Goal: Task Accomplishment & Management: Manage account settings

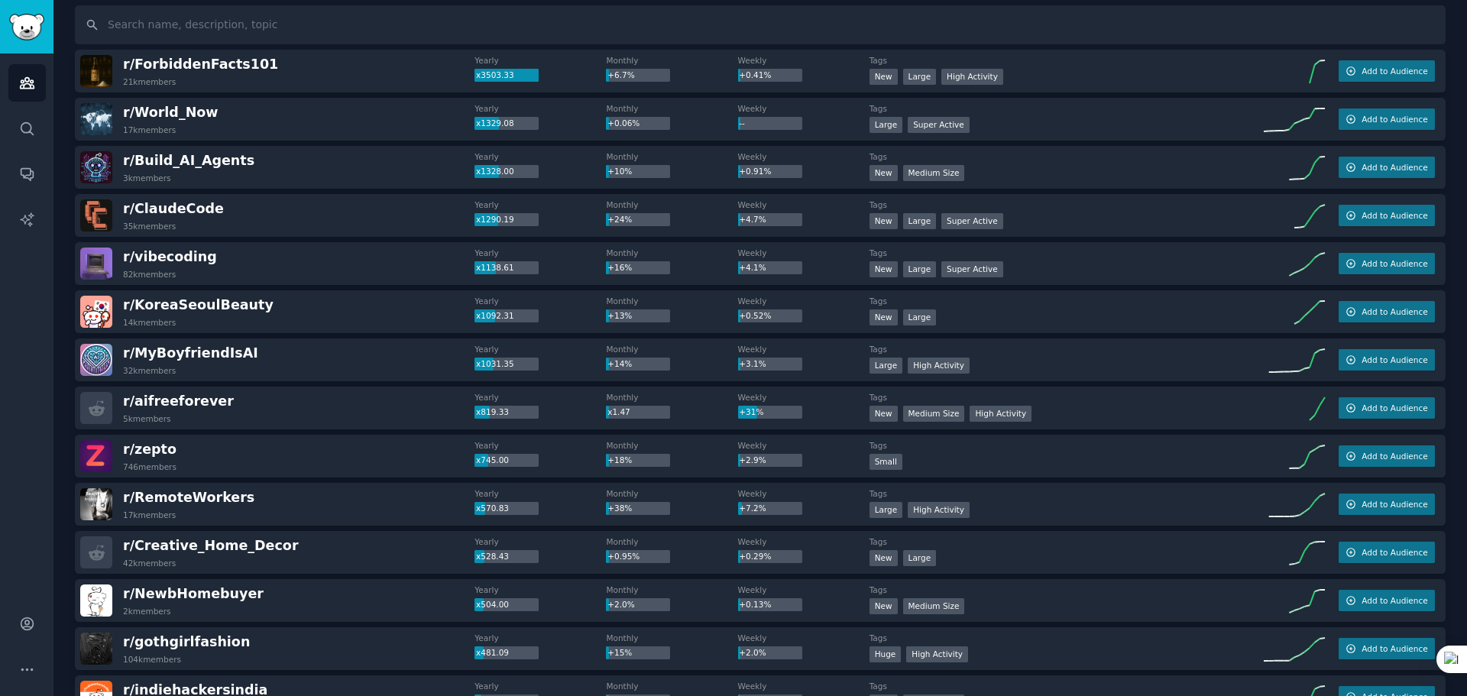
scroll to position [153, 0]
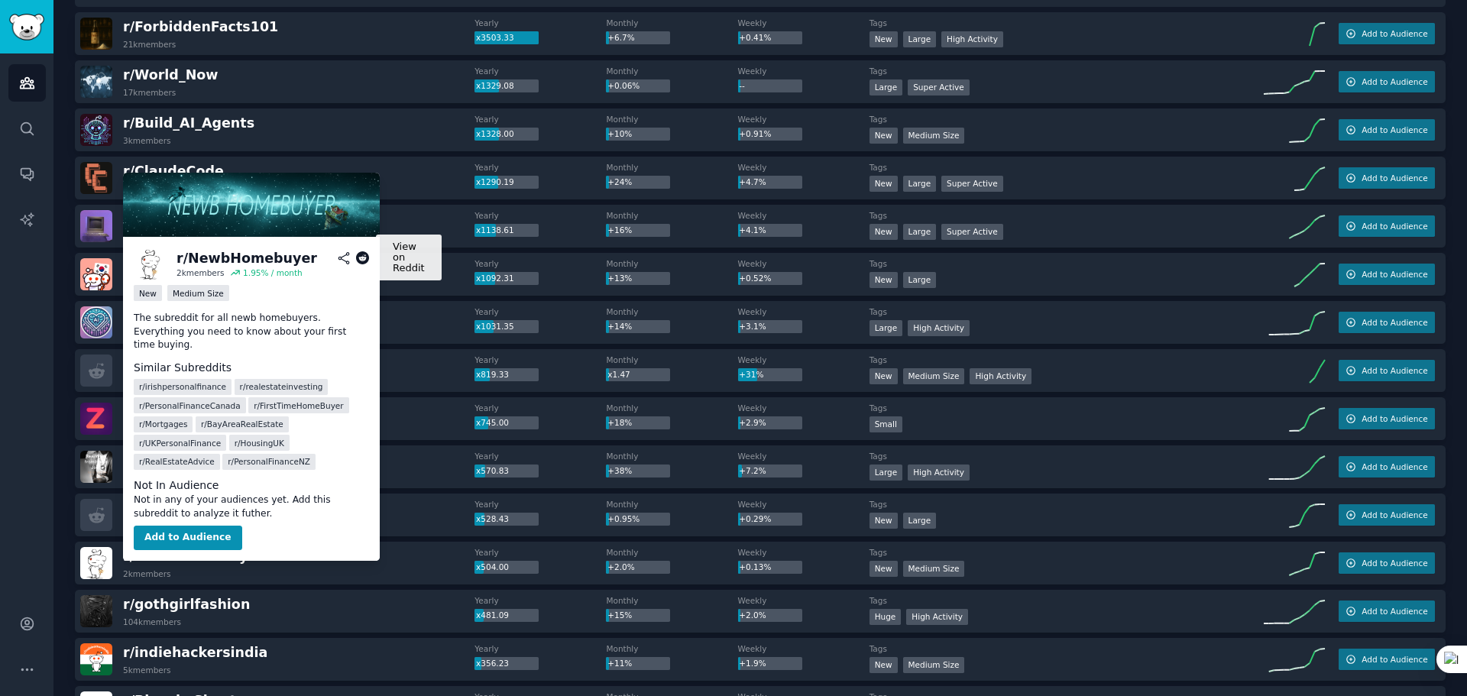
click at [362, 257] on icon at bounding box center [363, 258] width 14 height 14
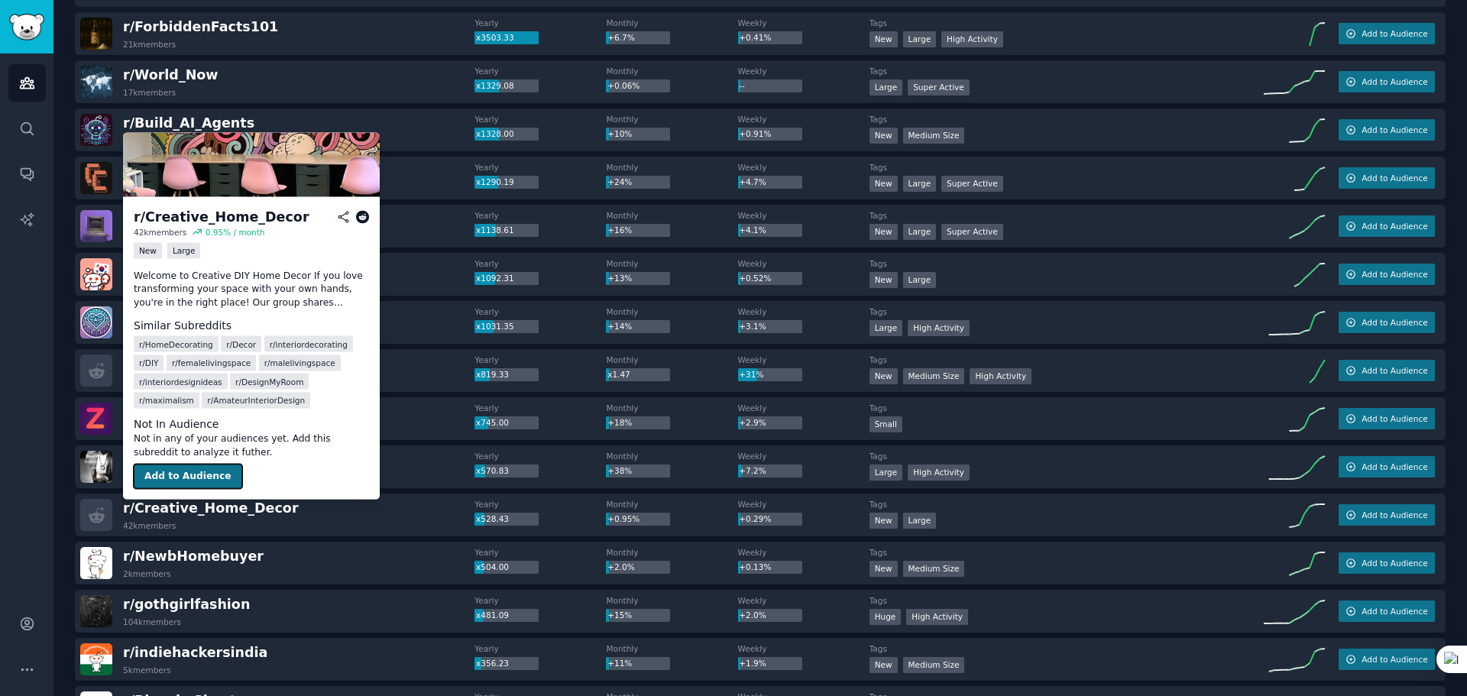
click at [218, 480] on button "Add to Audience" at bounding box center [188, 476] width 108 height 24
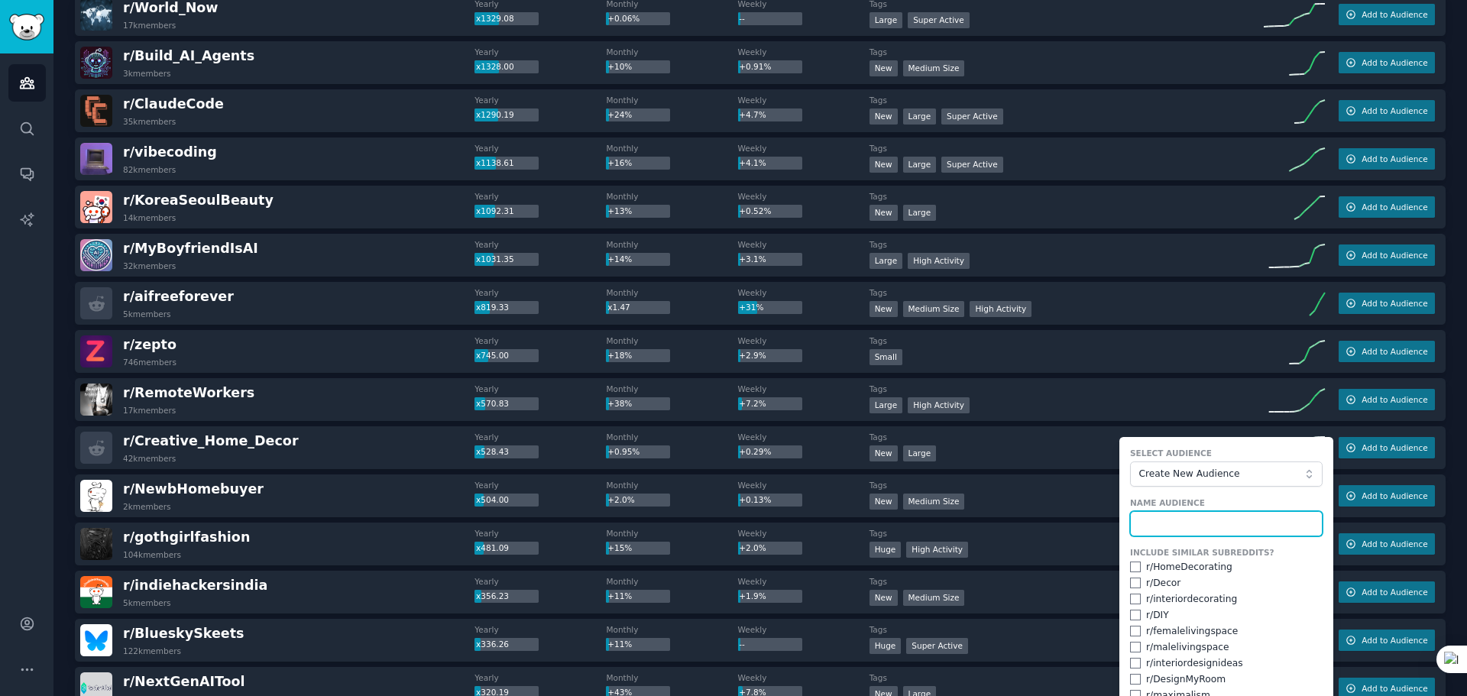
scroll to position [229, 0]
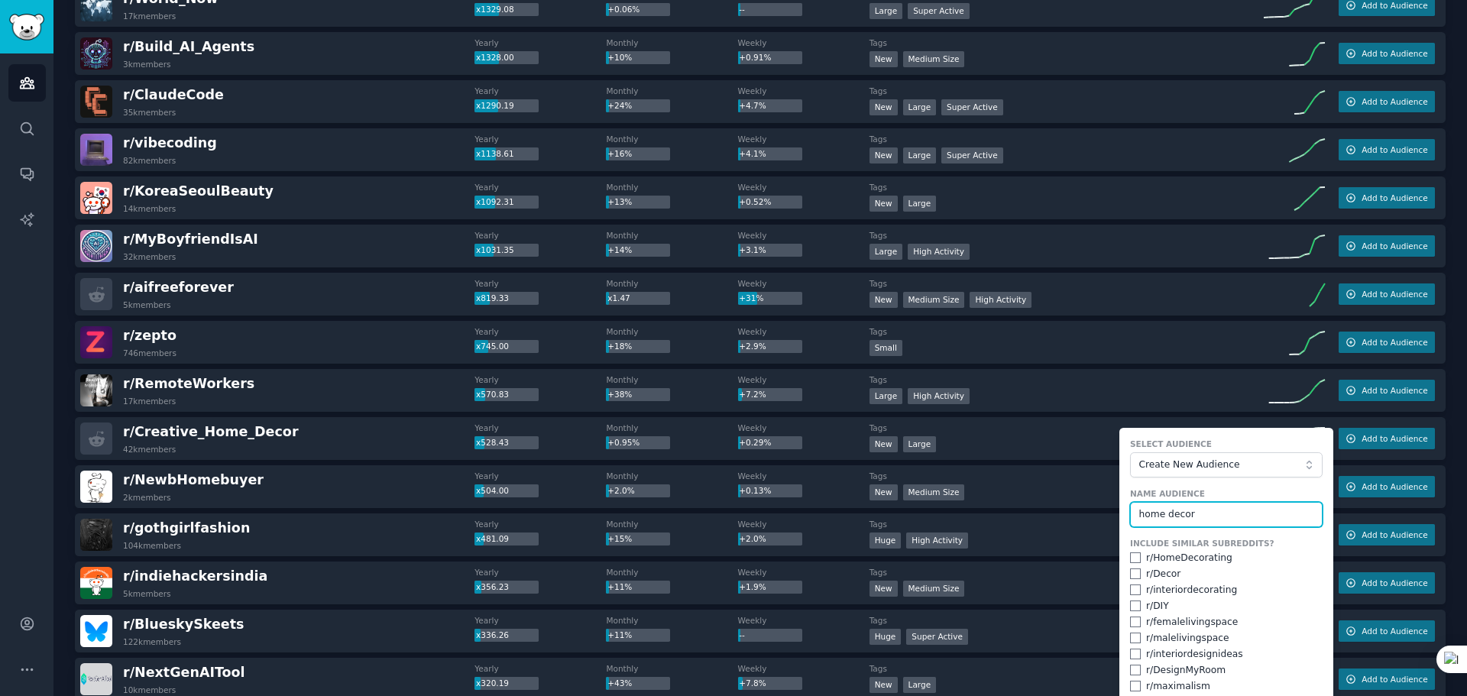
type input "home decor"
click at [1119, 536] on form "Select Audience Create New Audience Name Audience home decor Include Similar Su…" at bounding box center [1226, 593] width 214 height 331
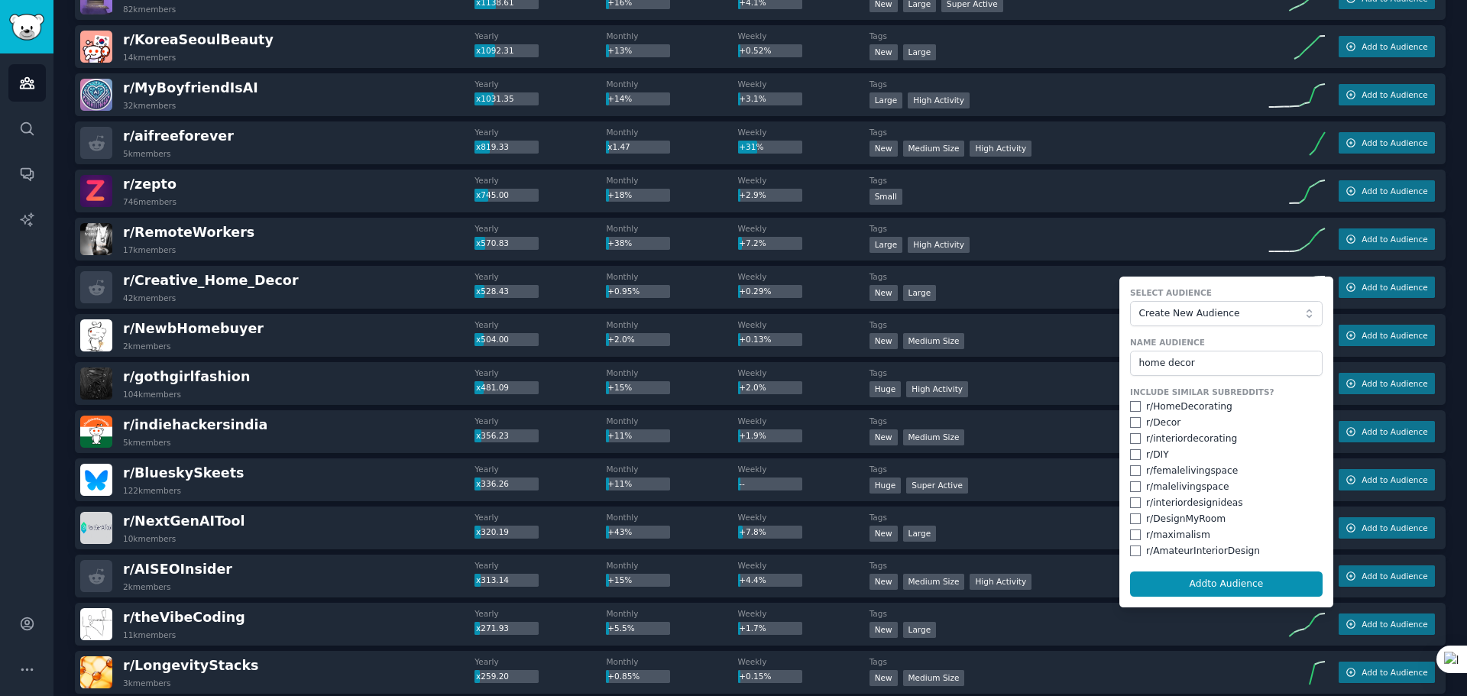
scroll to position [382, 0]
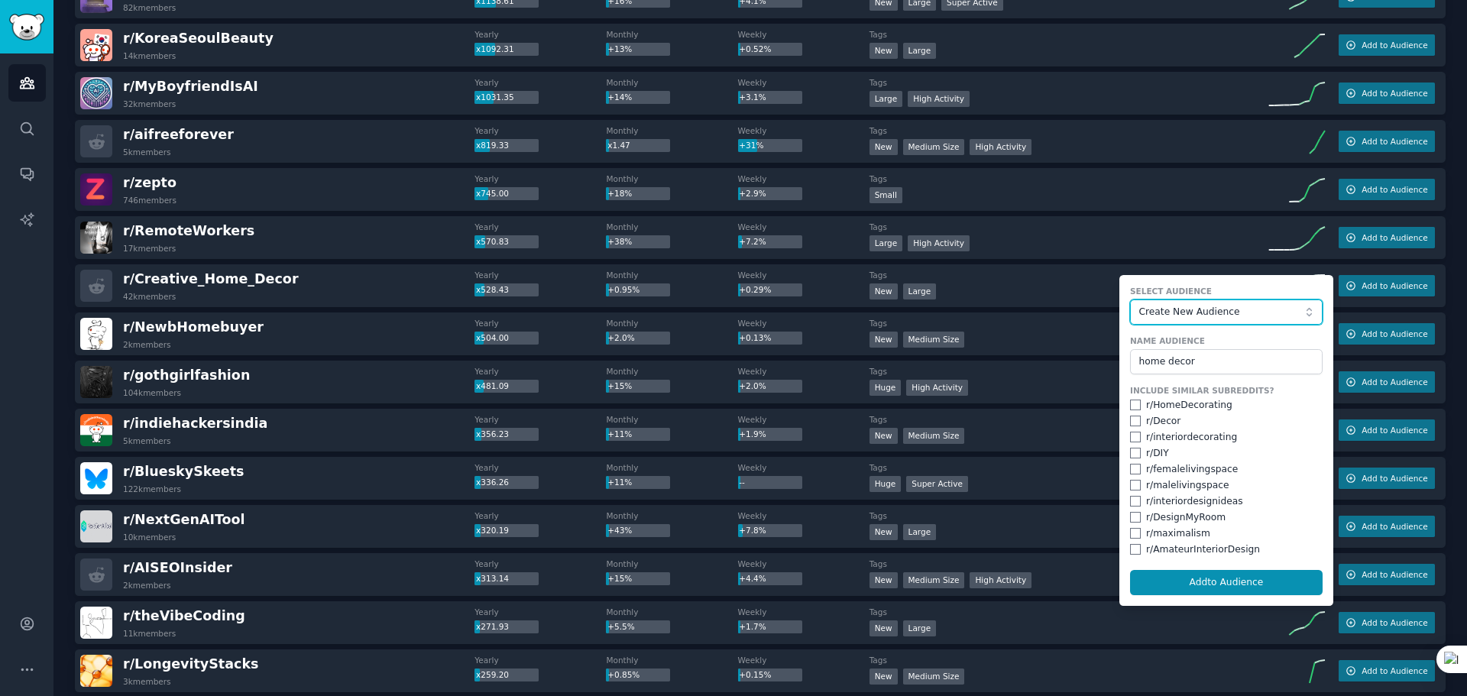
click at [1237, 311] on span "Create New Audience" at bounding box center [1221, 313] width 167 height 14
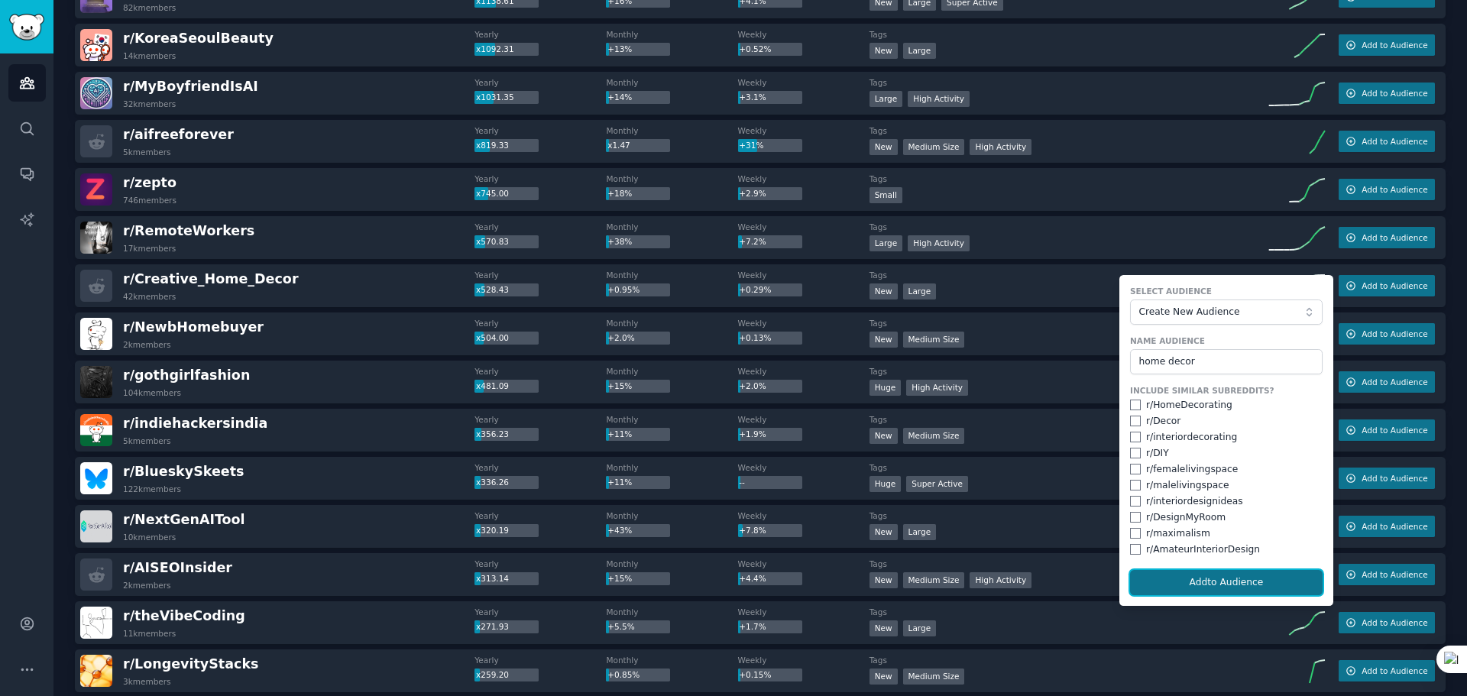
click at [1256, 584] on button "Add to Audience" at bounding box center [1226, 583] width 192 height 26
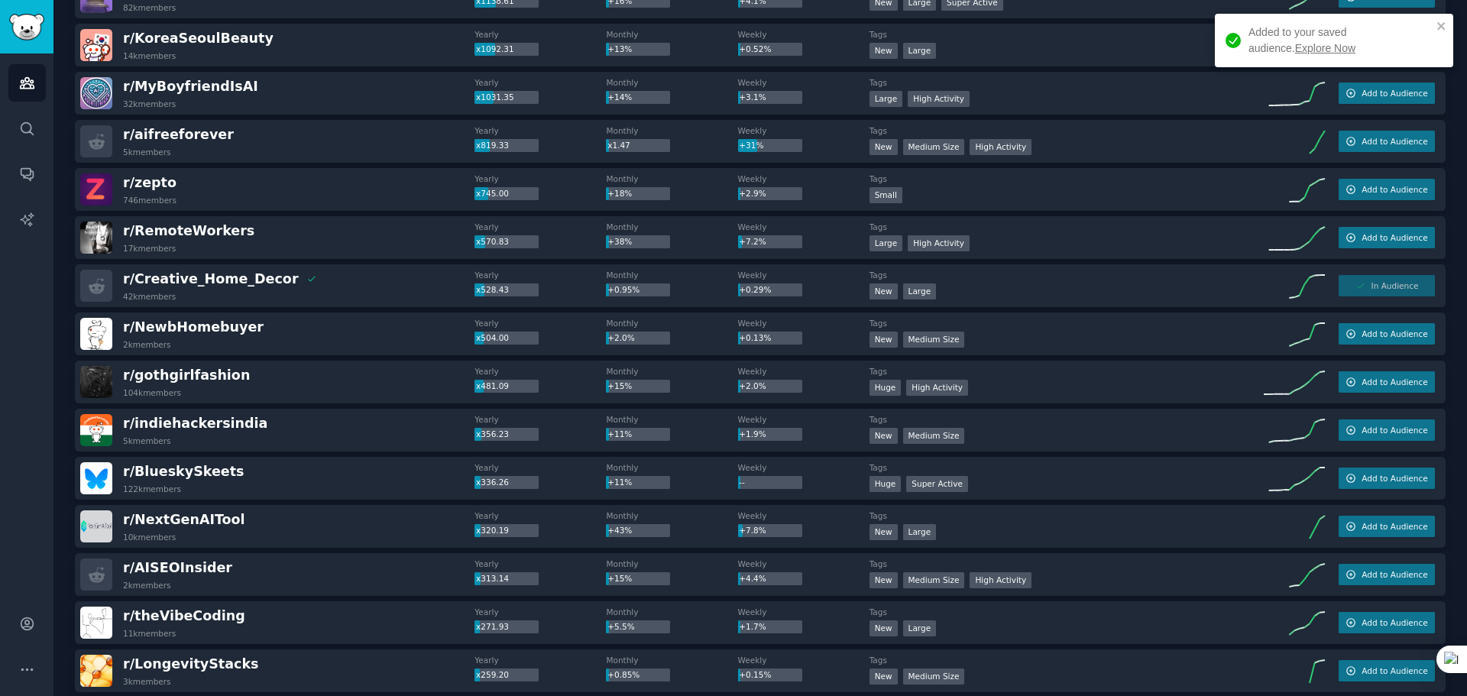
click at [1295, 54] on link "Explore Now" at bounding box center [1325, 48] width 60 height 12
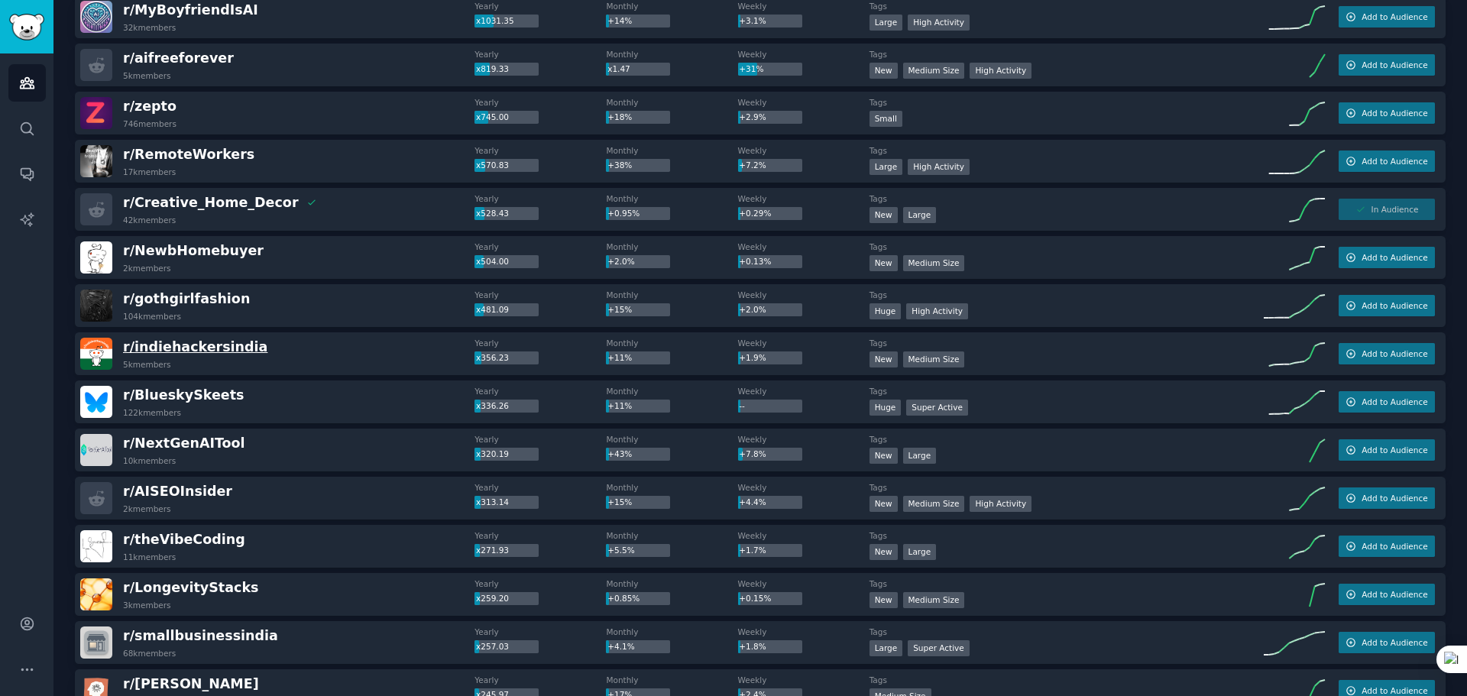
scroll to position [535, 0]
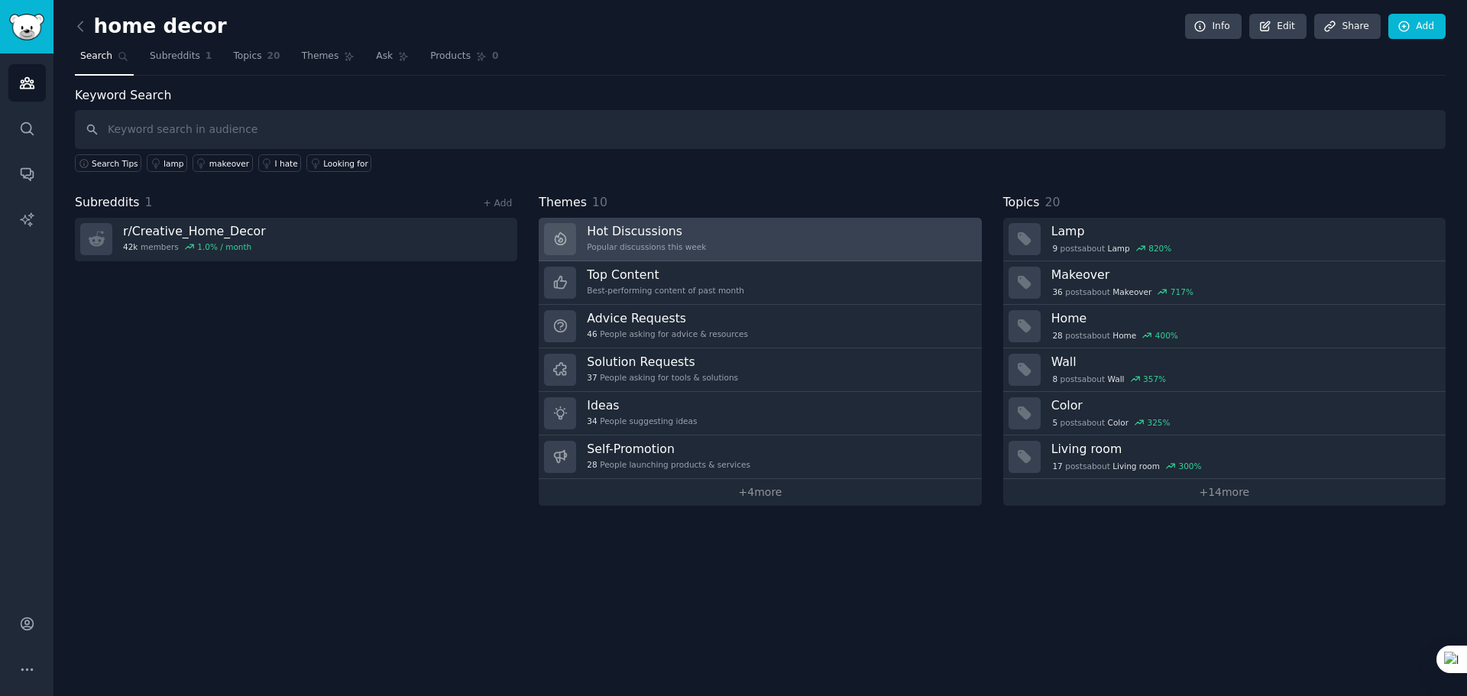
click at [656, 238] on h3 "Hot Discussions" at bounding box center [646, 231] width 119 height 16
